Goal: Information Seeking & Learning: Learn about a topic

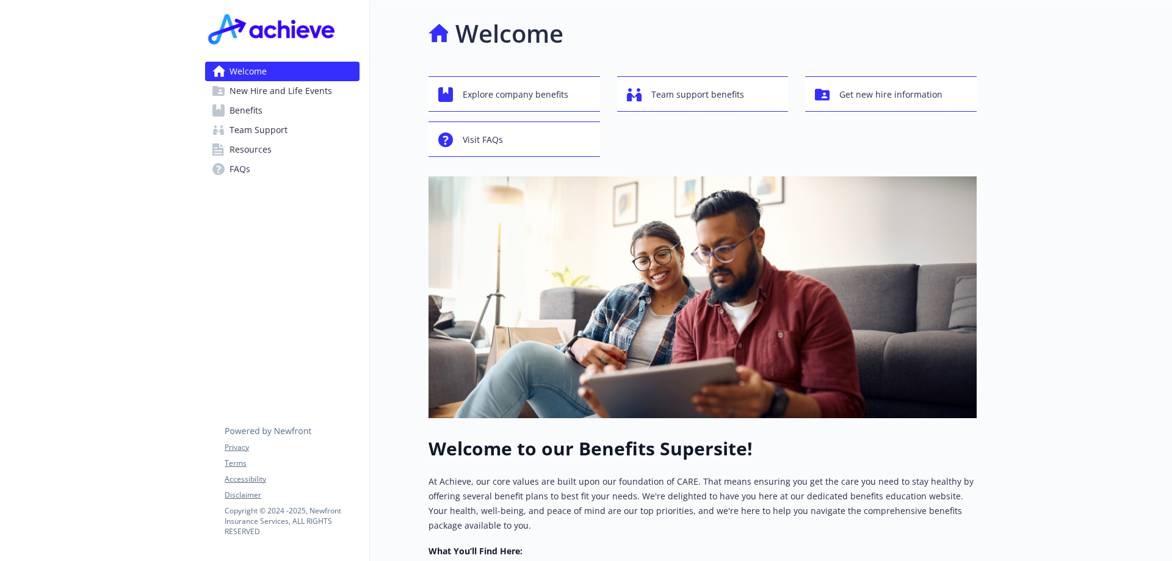
click at [242, 111] on span "Benefits" at bounding box center [246, 111] width 33 height 20
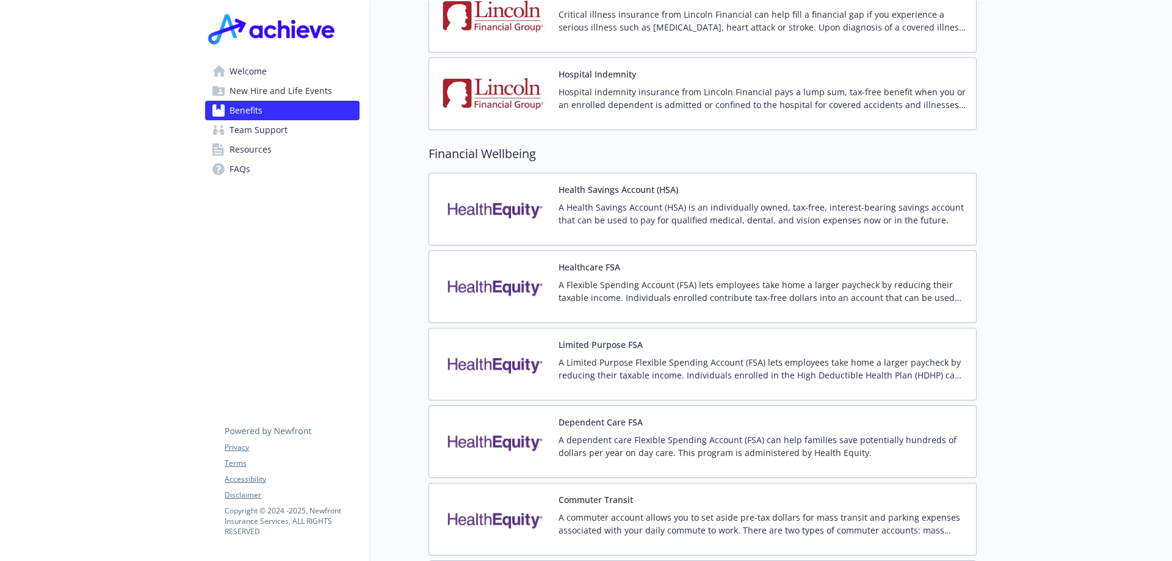
scroll to position [1479, 0]
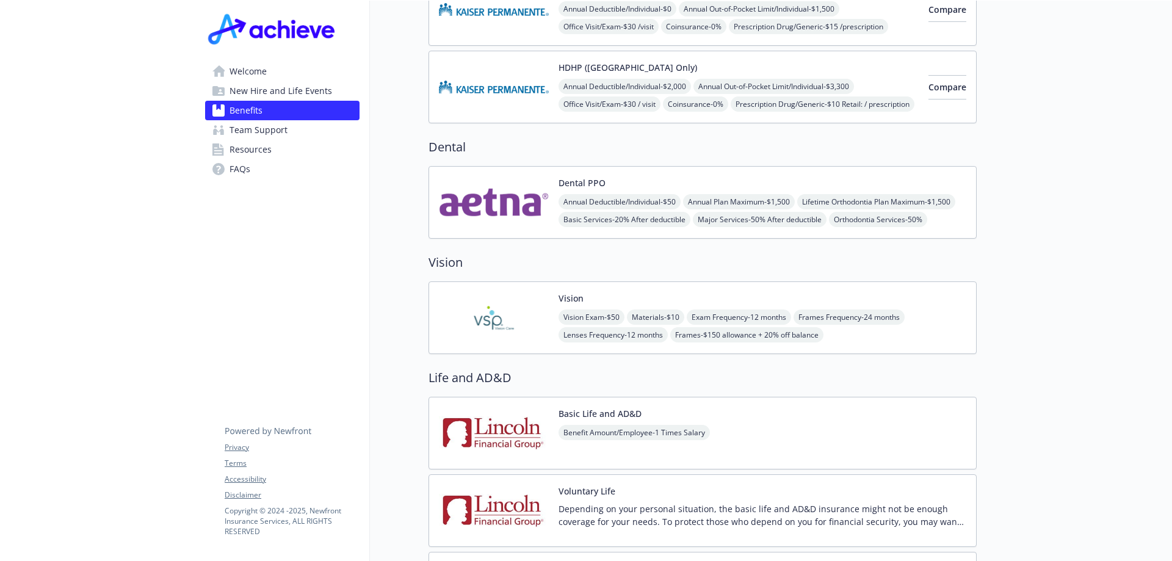
click at [505, 297] on img at bounding box center [494, 318] width 110 height 52
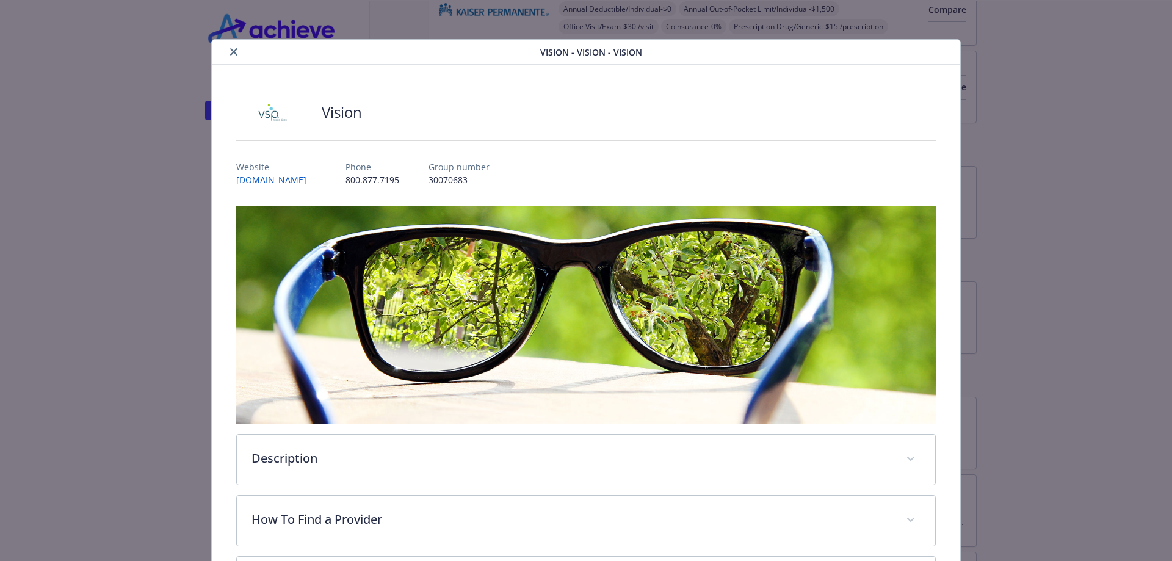
scroll to position [37, 0]
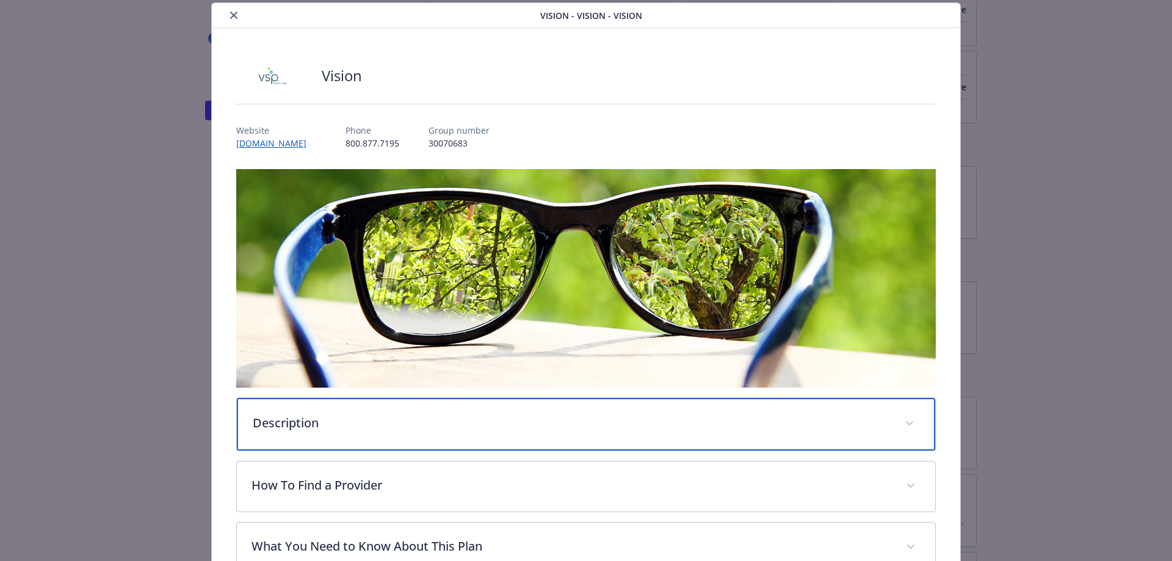
click at [440, 426] on p "Description" at bounding box center [572, 423] width 638 height 18
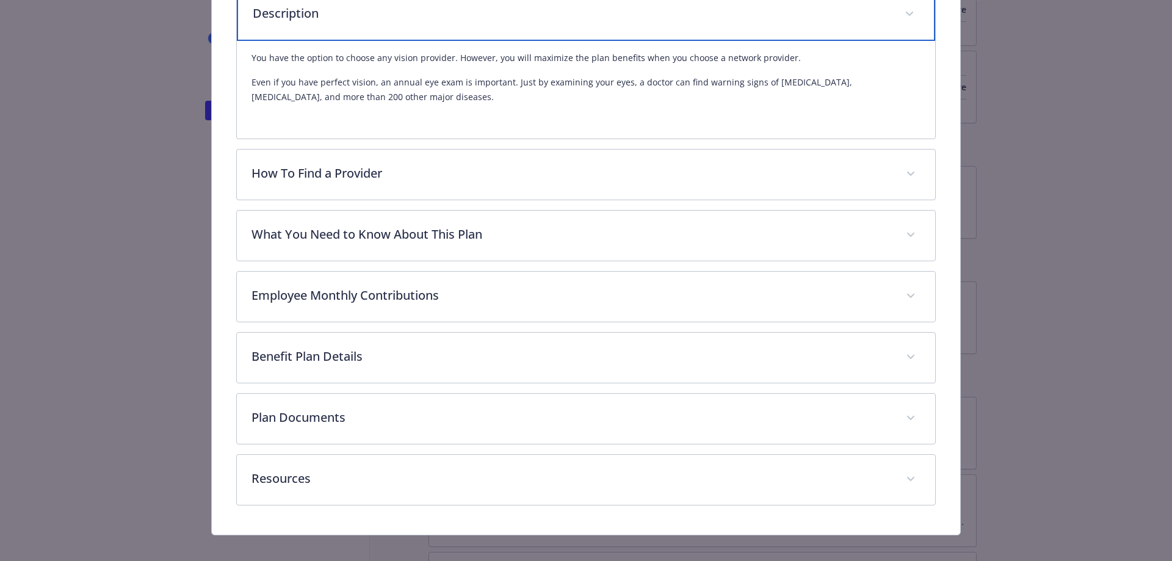
scroll to position [458, 0]
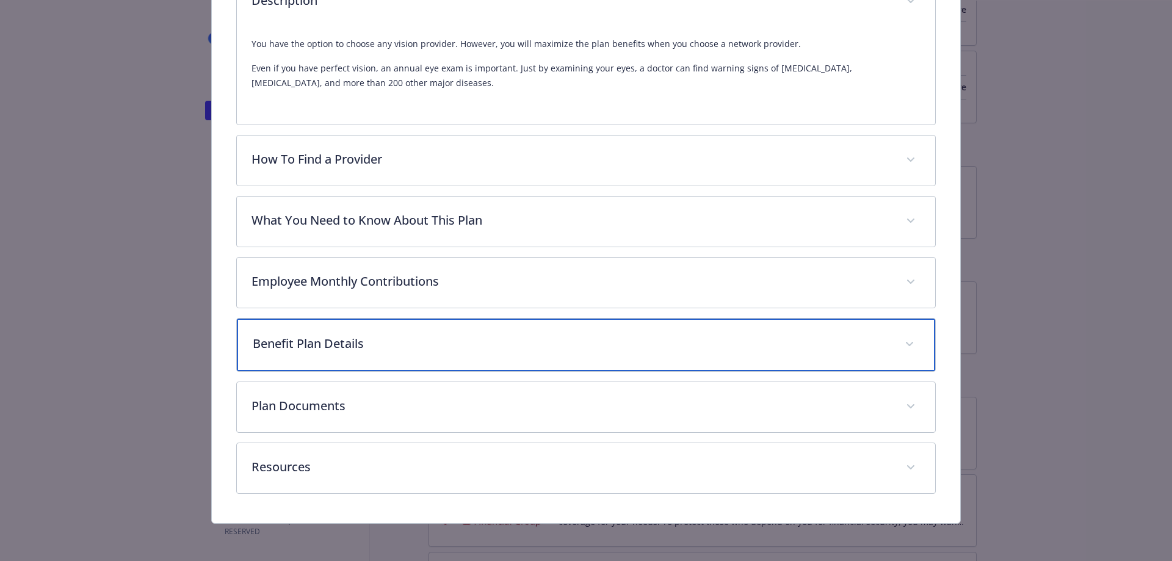
click at [459, 351] on p "Benefit Plan Details" at bounding box center [572, 344] width 638 height 18
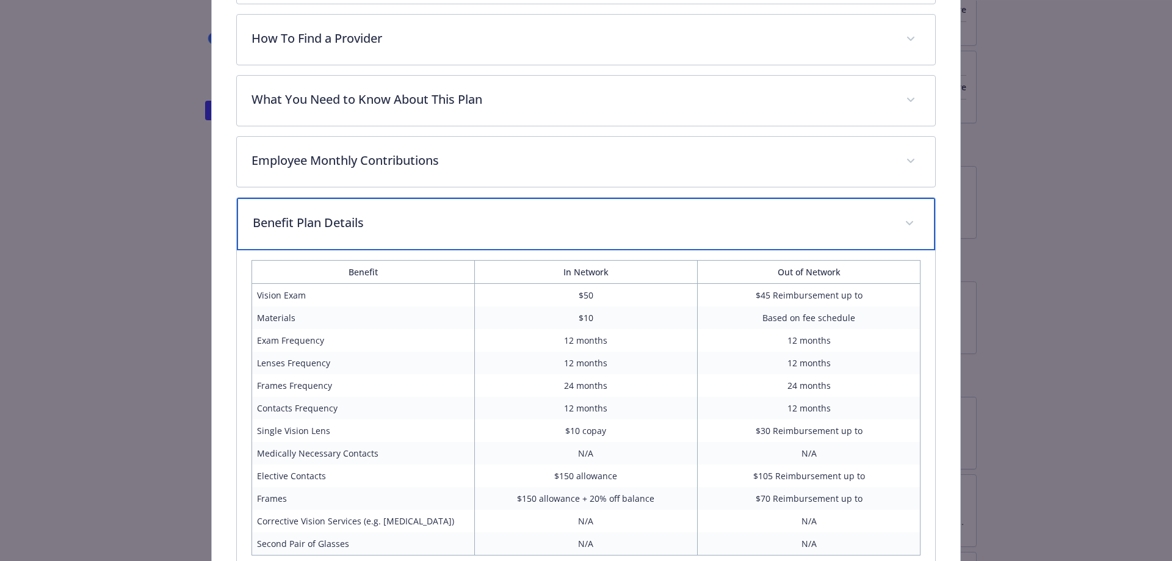
scroll to position [640, 0]
